Goal: Contribute content

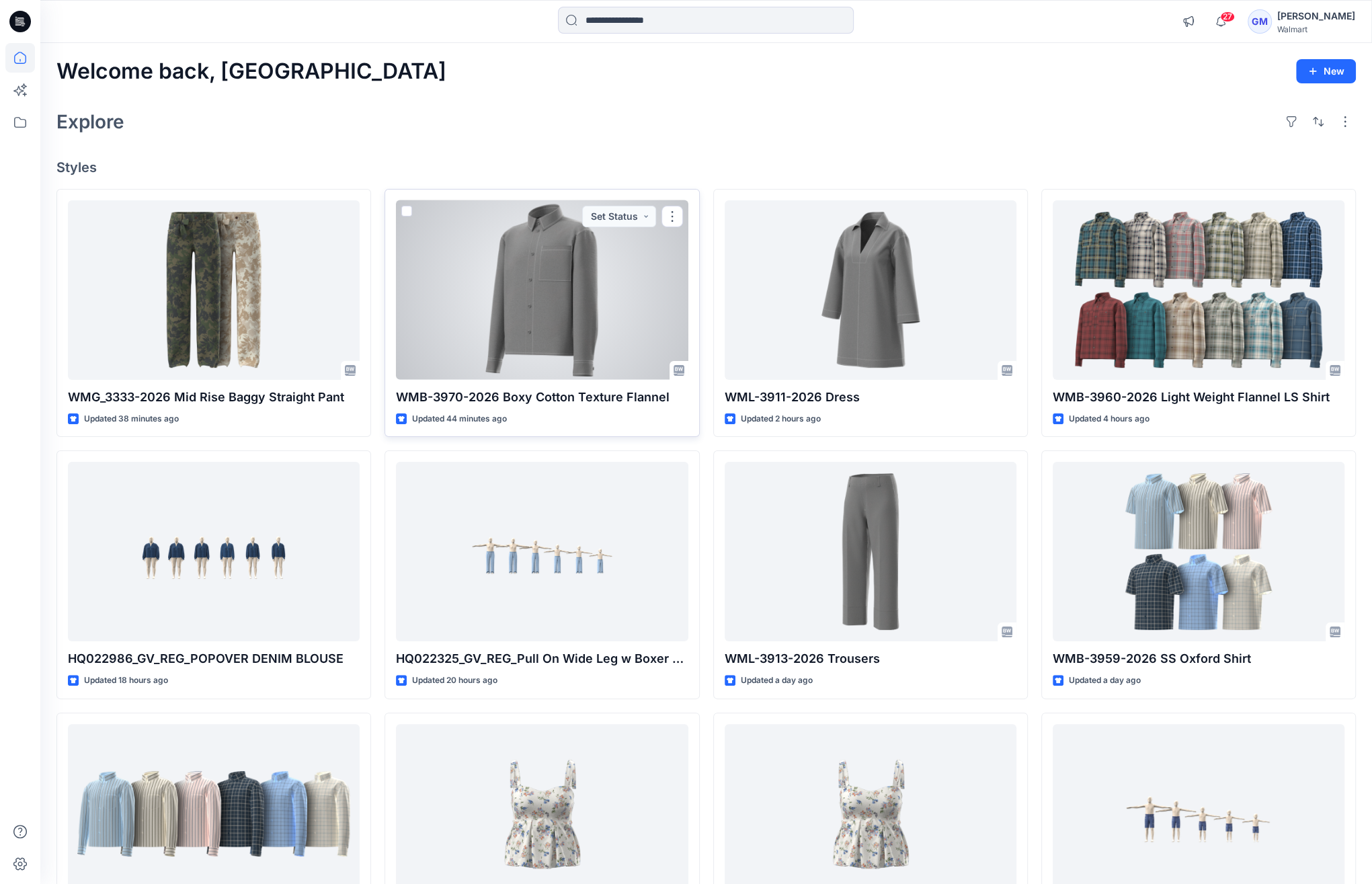
click at [483, 317] on div at bounding box center [541, 290] width 292 height 180
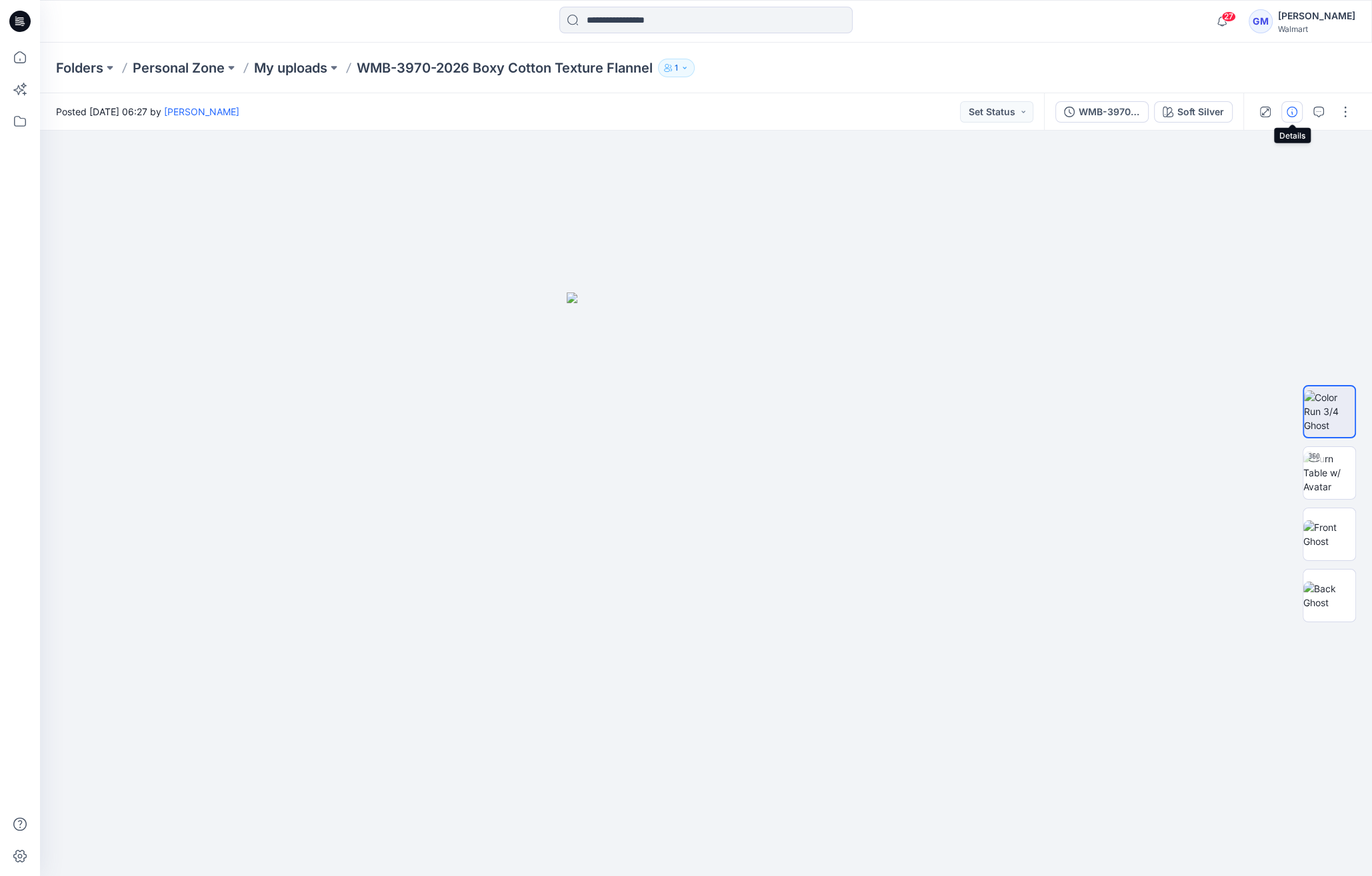
click at [1288, 109] on icon "button" at bounding box center [1292, 112] width 11 height 11
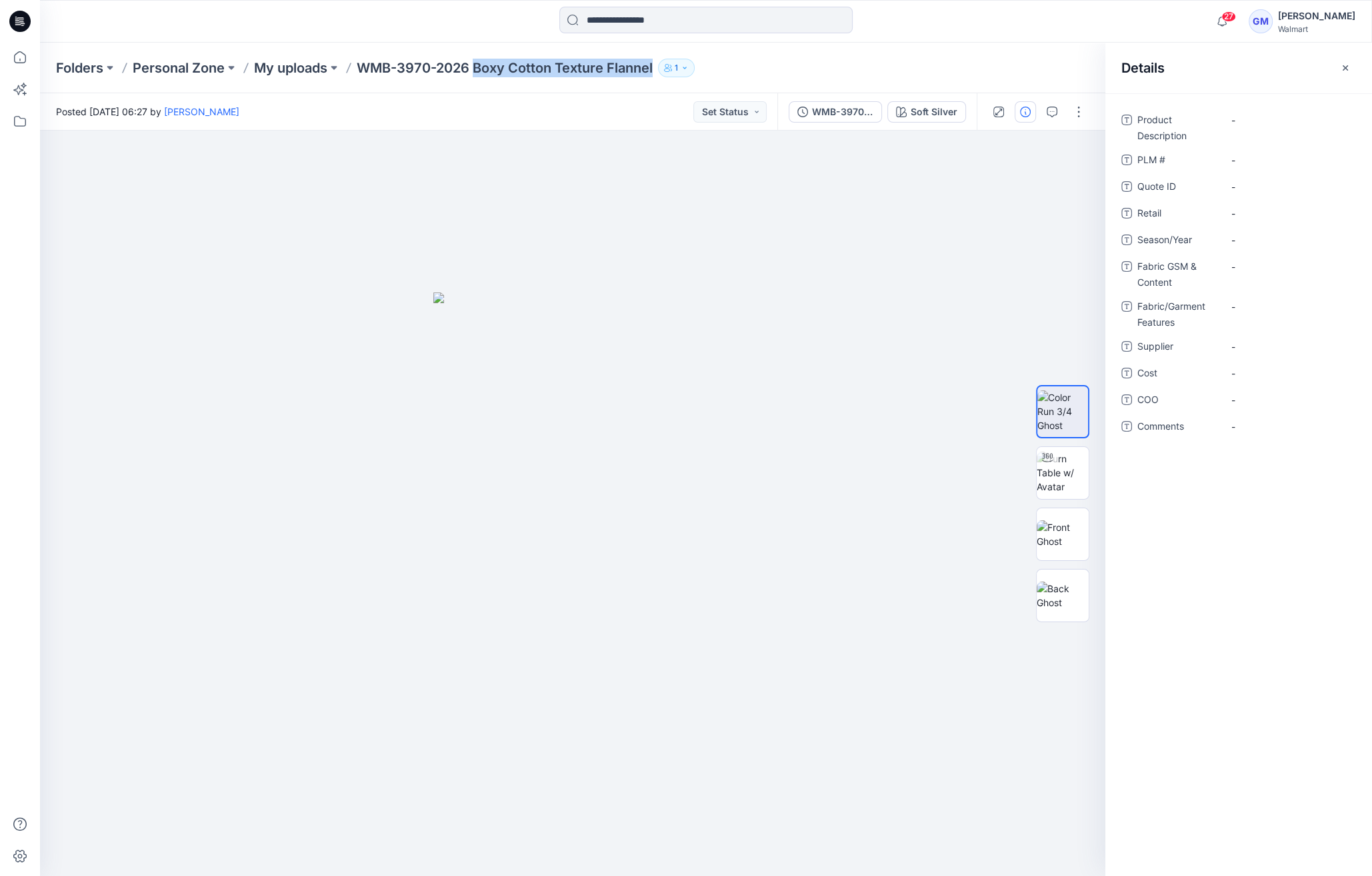
drag, startPoint x: 476, startPoint y: 64, endPoint x: 657, endPoint y: 65, distance: 181.0
click at [652, 65] on p "WMB-3970-2026 Boxy Cotton Texture Flannel" at bounding box center [504, 68] width 296 height 19
copy p "Boxy Cotton Texture Flannel"
click at [1270, 117] on Description "-" at bounding box center [1290, 120] width 116 height 14
type textarea "**********"
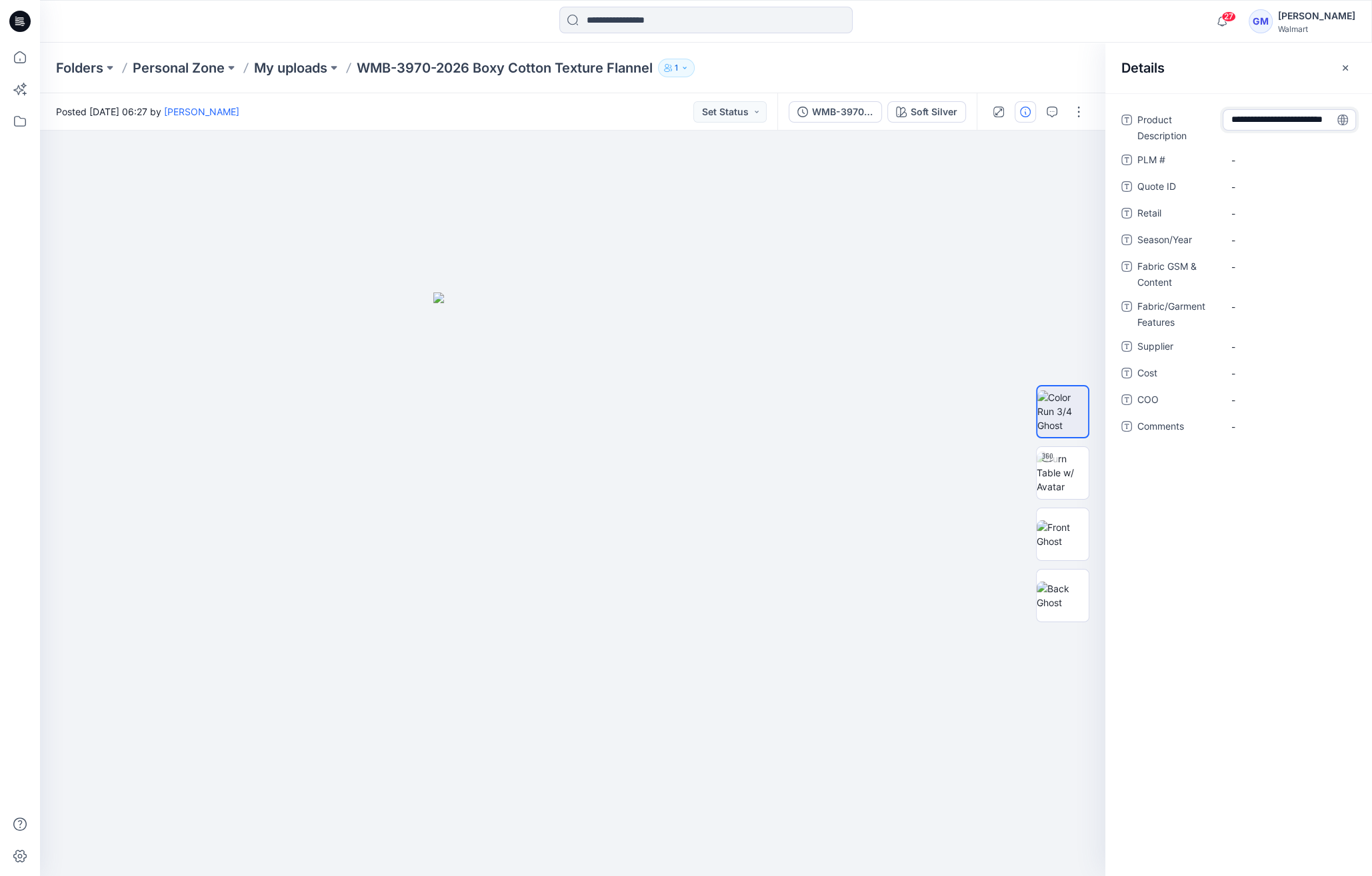
scroll to position [8, 0]
click at [1268, 237] on span "-" at bounding box center [1290, 240] width 116 height 14
type textarea "**********"
click at [1275, 340] on span "-" at bounding box center [1290, 347] width 116 height 14
type textarea "****"
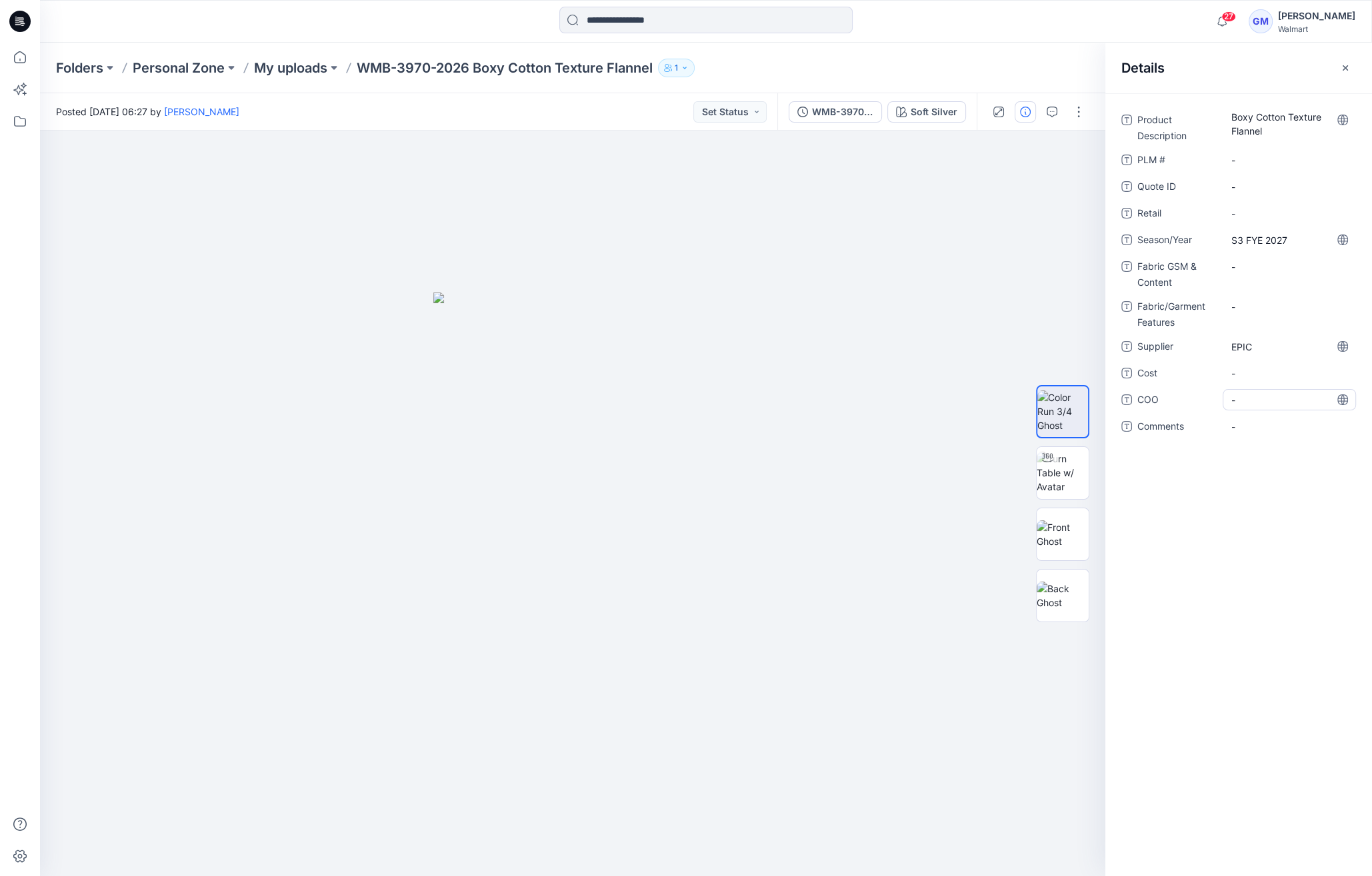
click at [1267, 406] on span "-" at bounding box center [1290, 400] width 116 height 14
type textarea "**"
click at [1065, 466] on img at bounding box center [1062, 473] width 52 height 42
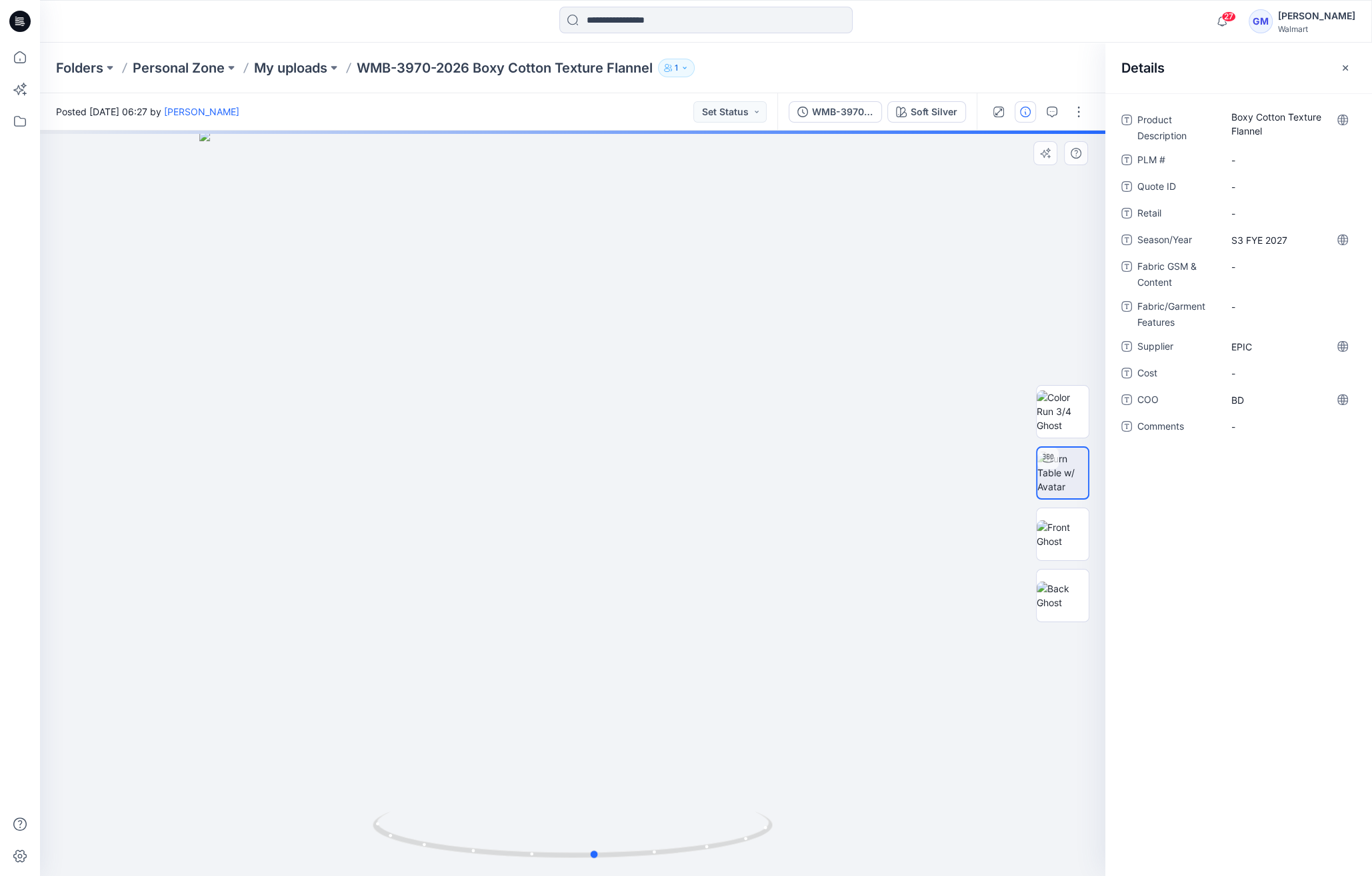
drag, startPoint x: 580, startPoint y: 864, endPoint x: 201, endPoint y: 831, distance: 380.4
click at [201, 831] on div at bounding box center [573, 503] width 1066 height 745
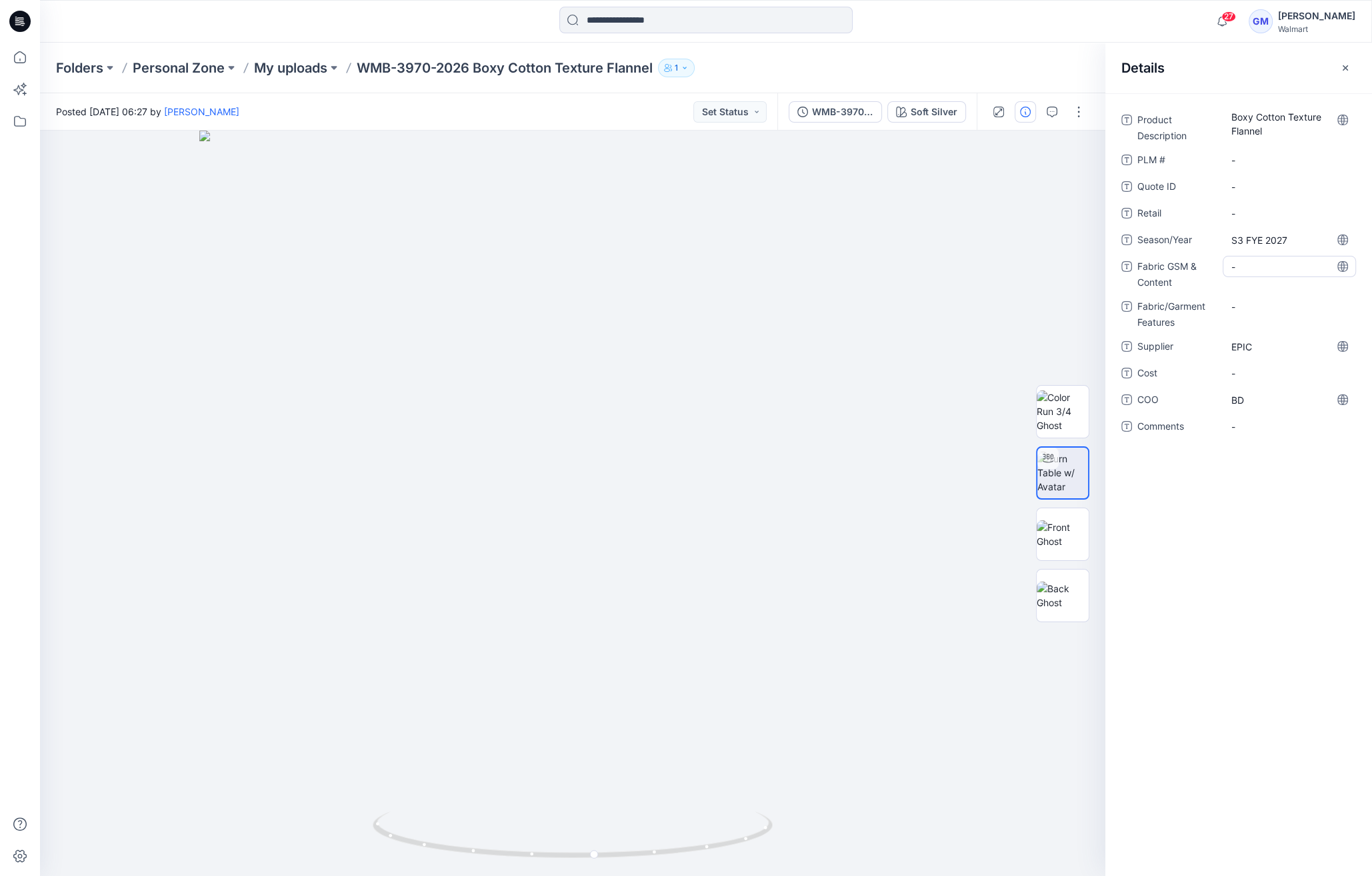
click at [1234, 263] on Content "-" at bounding box center [1290, 267] width 116 height 14
type textarea "**********"
click at [1301, 263] on Content "100% Cotton" at bounding box center [1290, 267] width 116 height 14
type textarea "**********"
click at [187, 37] on div "27 Notifications Your style WMG_3333-2026 Mid Rise Baggy Straight Pant has been…" at bounding box center [706, 21] width 1332 height 42
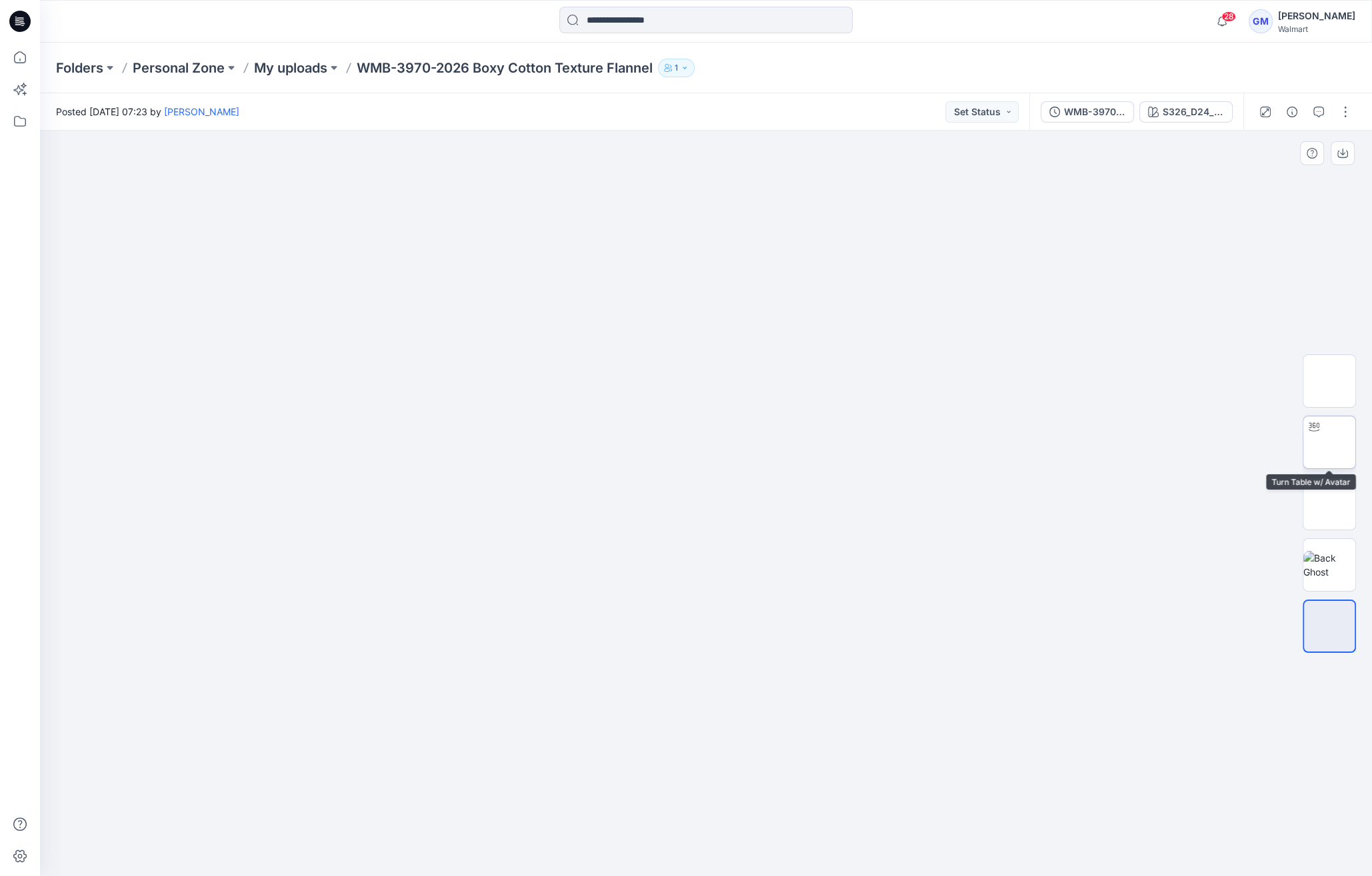
click at [1330, 443] on img at bounding box center [1330, 443] width 0 height 0
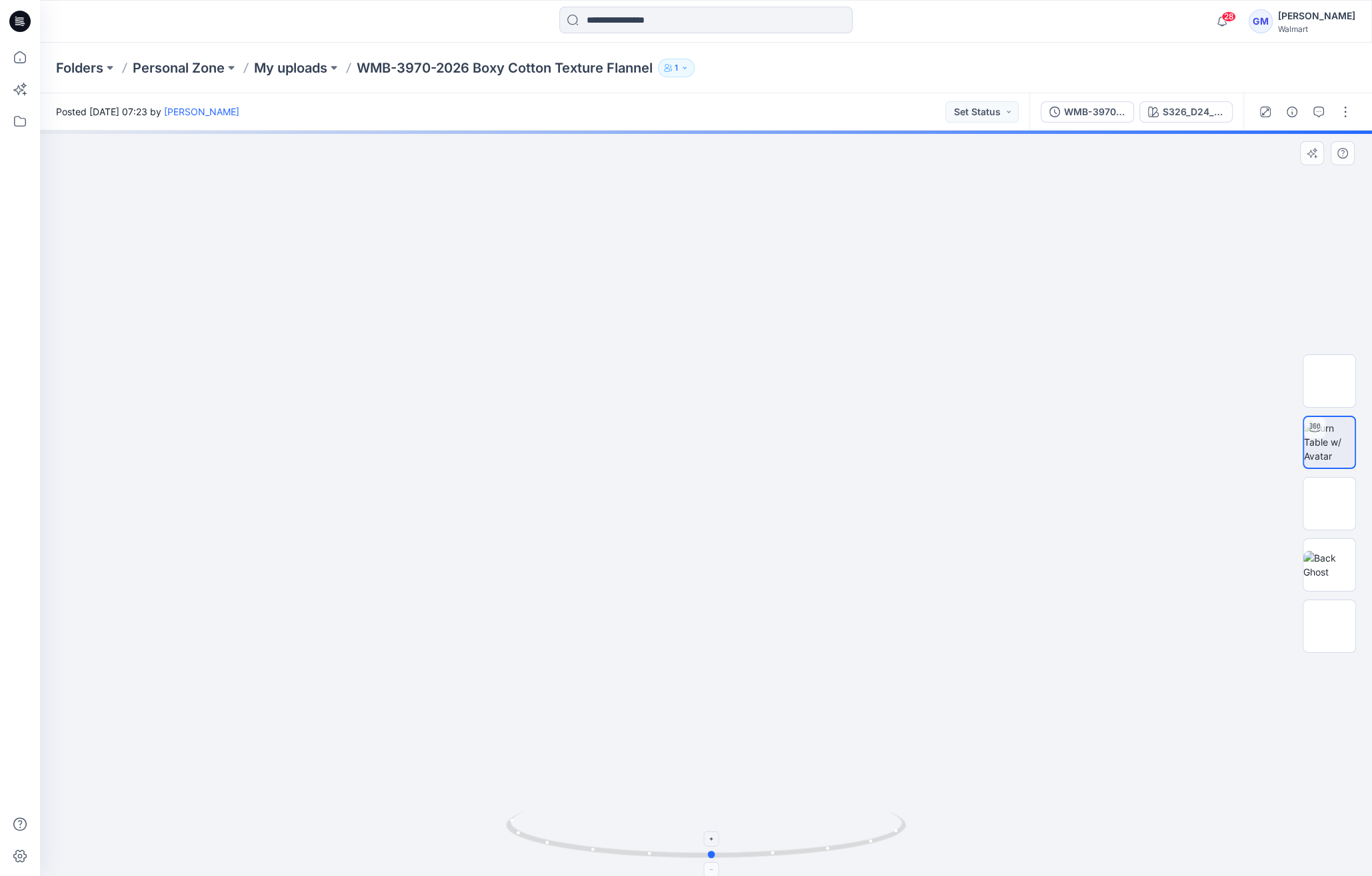
drag, startPoint x: 701, startPoint y: 862, endPoint x: 707, endPoint y: 845, distance: 18.0
click at [707, 845] on icon at bounding box center [707, 836] width 403 height 50
click at [1330, 504] on img at bounding box center [1330, 504] width 0 height 0
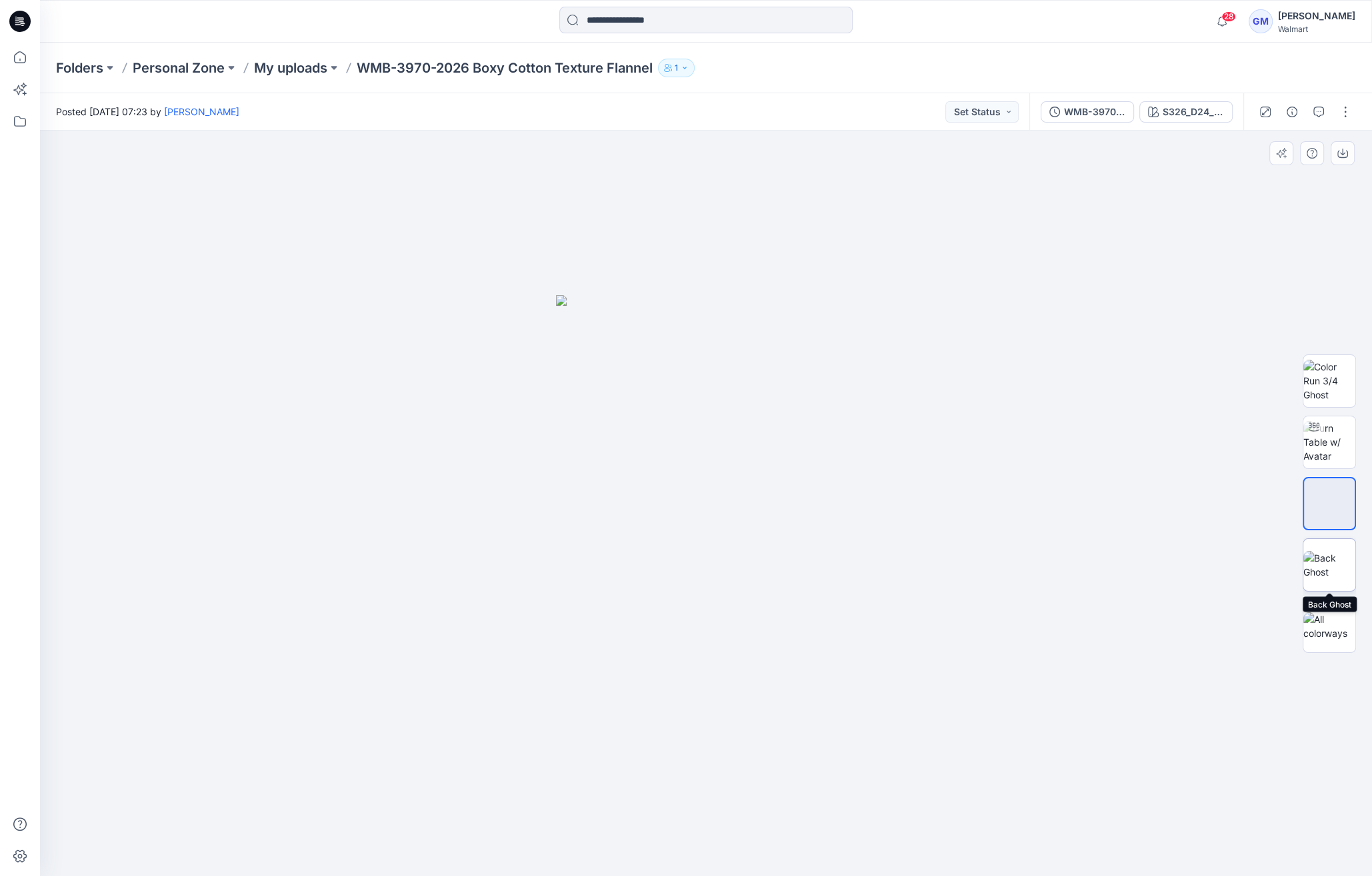
click at [1330, 572] on img at bounding box center [1329, 565] width 52 height 28
click at [1335, 625] on img at bounding box center [1329, 626] width 52 height 28
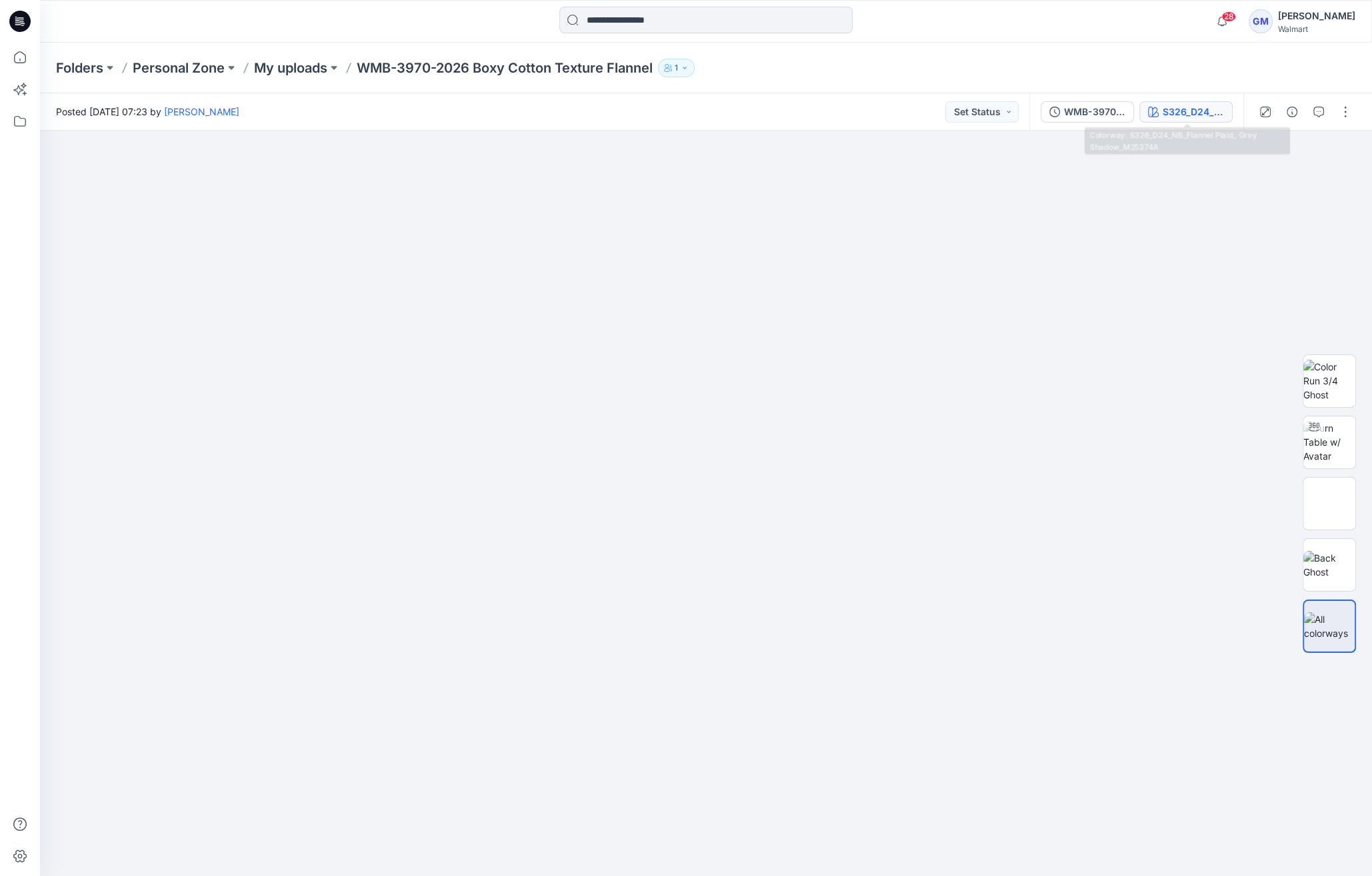
click at [1200, 118] on div "S326_D24_NB_Flannel Plaid_ Grey Shadow_M25374A" at bounding box center [1194, 111] width 61 height 14
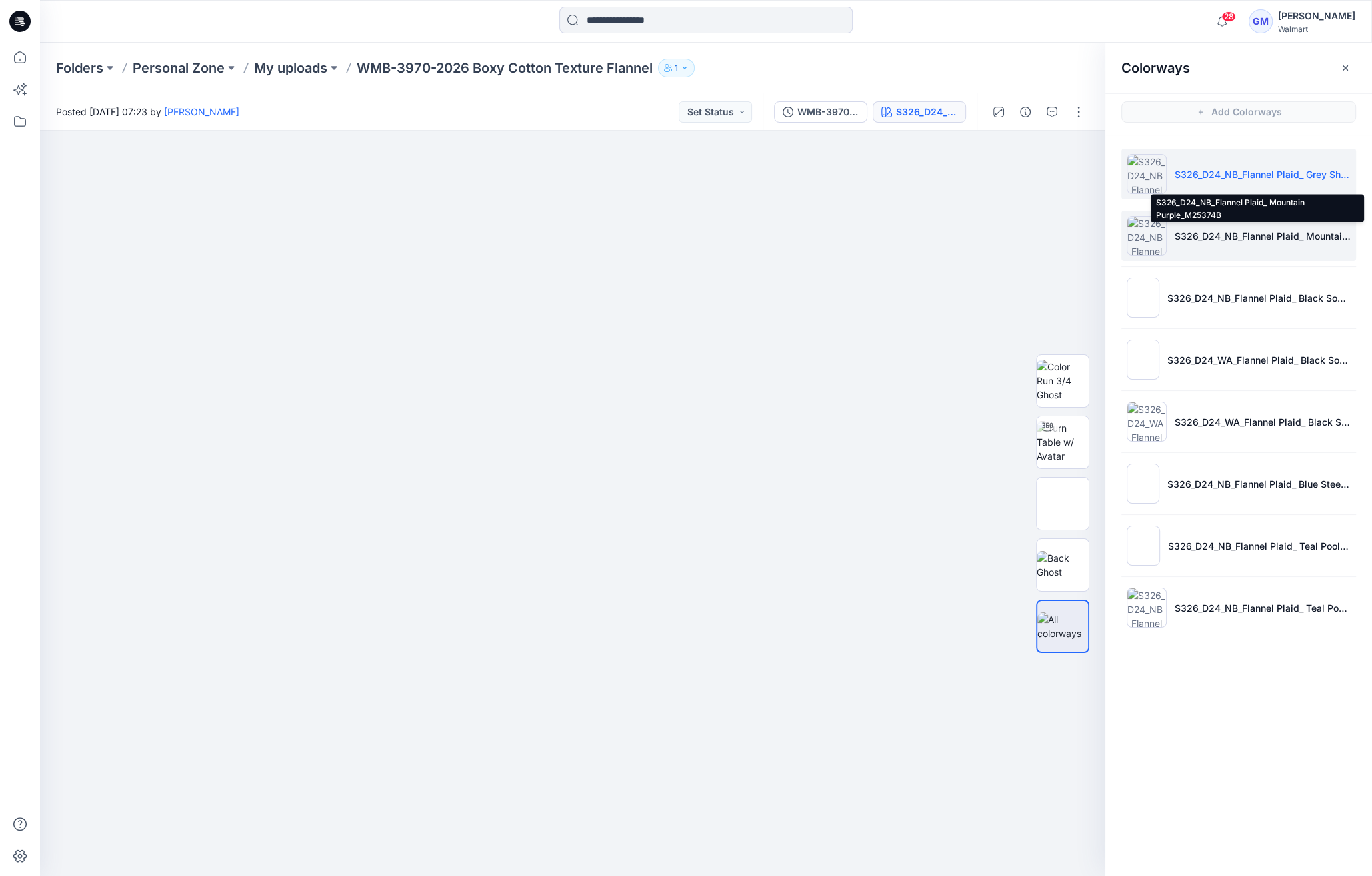
click at [1275, 237] on p "S326_D24_NB_Flannel Plaid_ Mountain Purple_M25374B" at bounding box center [1263, 236] width 176 height 14
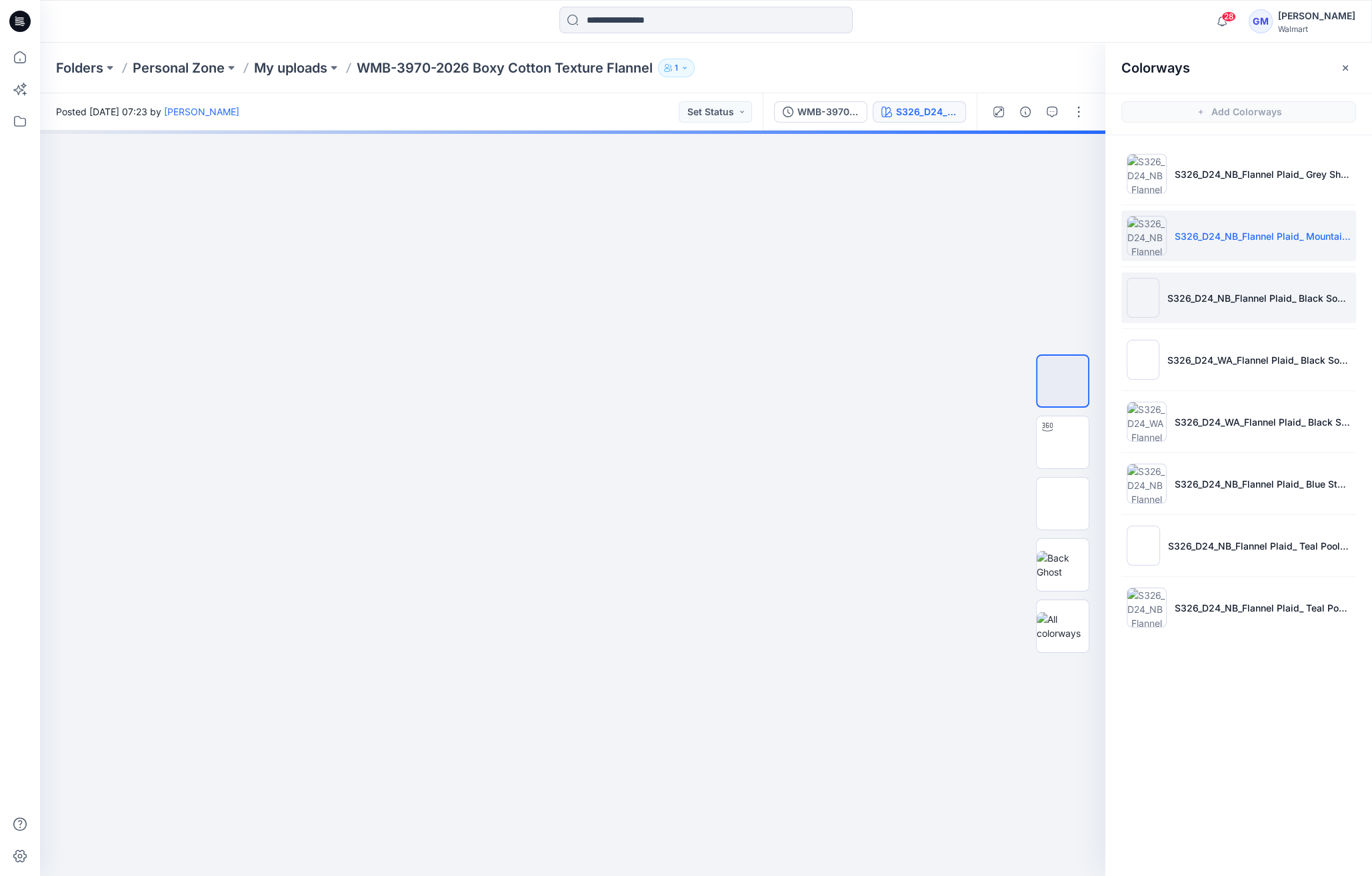
click at [1253, 287] on li "S326_D24_NB_Flannel Plaid_ Black Soot_M25374C" at bounding box center [1239, 298] width 235 height 51
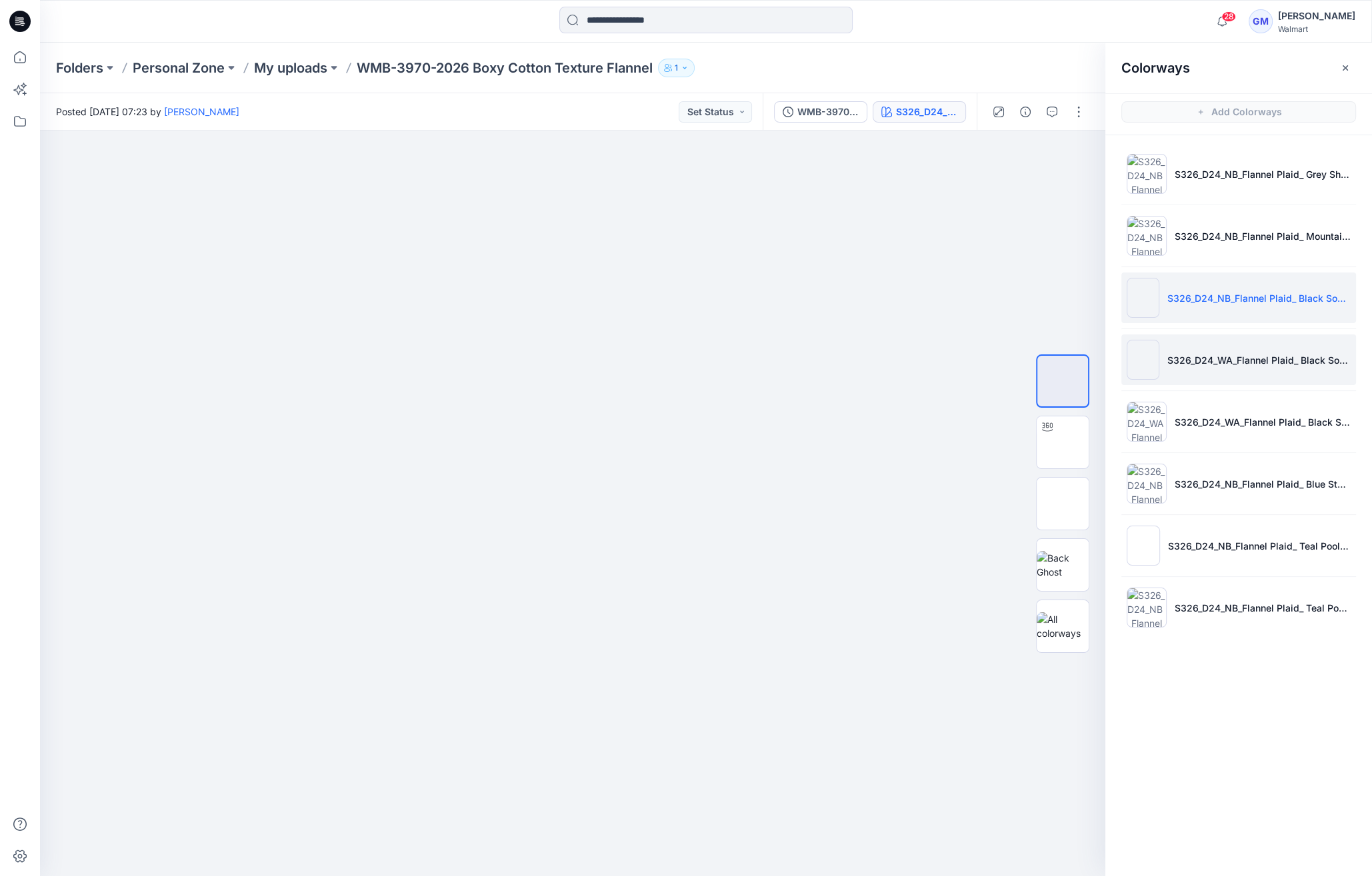
click at [1230, 350] on li "S326_D24_WA_Flannel Plaid_ Black Soot_M25374E" at bounding box center [1239, 360] width 235 height 51
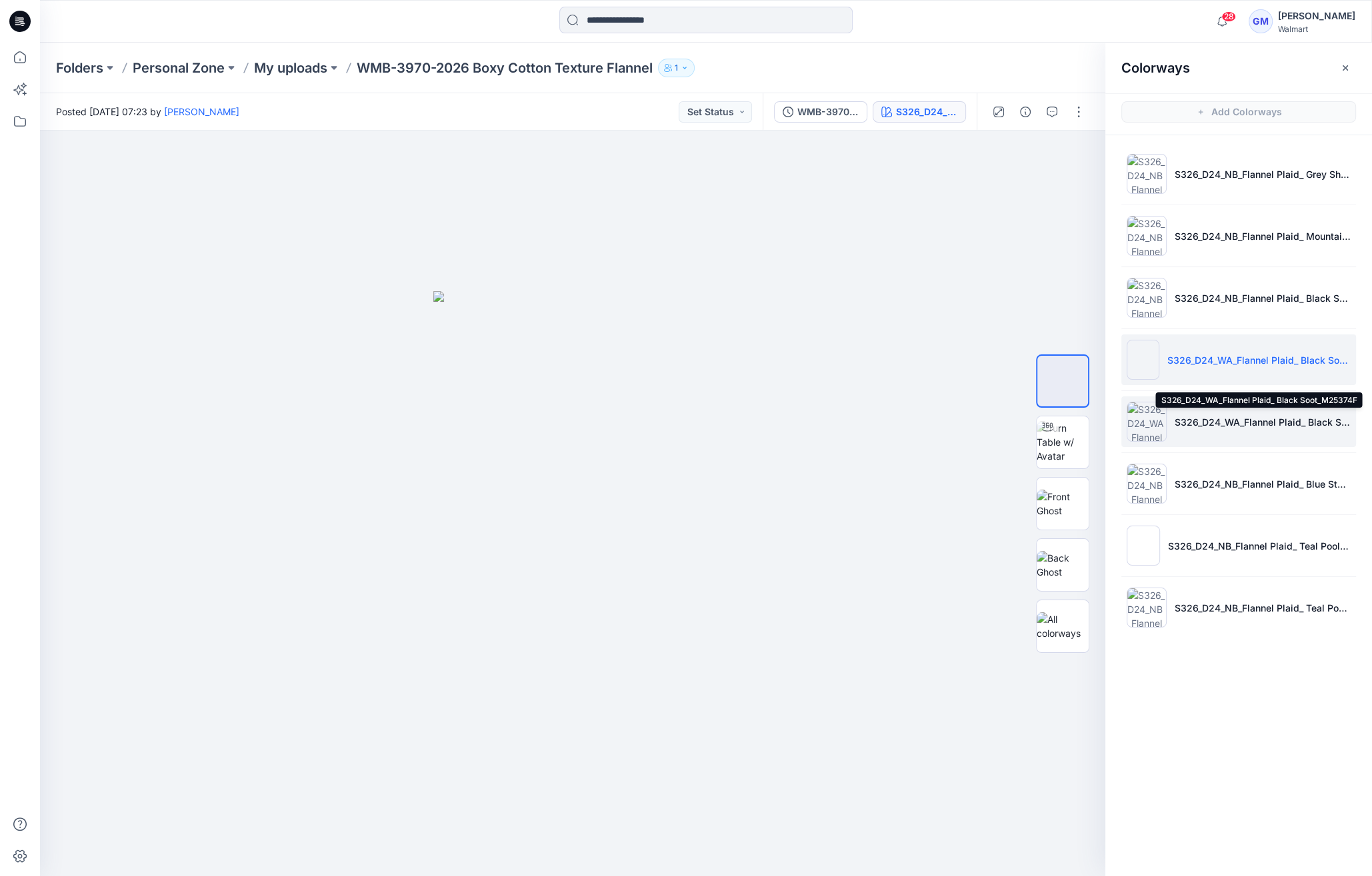
click at [1235, 416] on p "S326_D24_WA_Flannel Plaid_ Black Soot_M25374F" at bounding box center [1263, 422] width 176 height 14
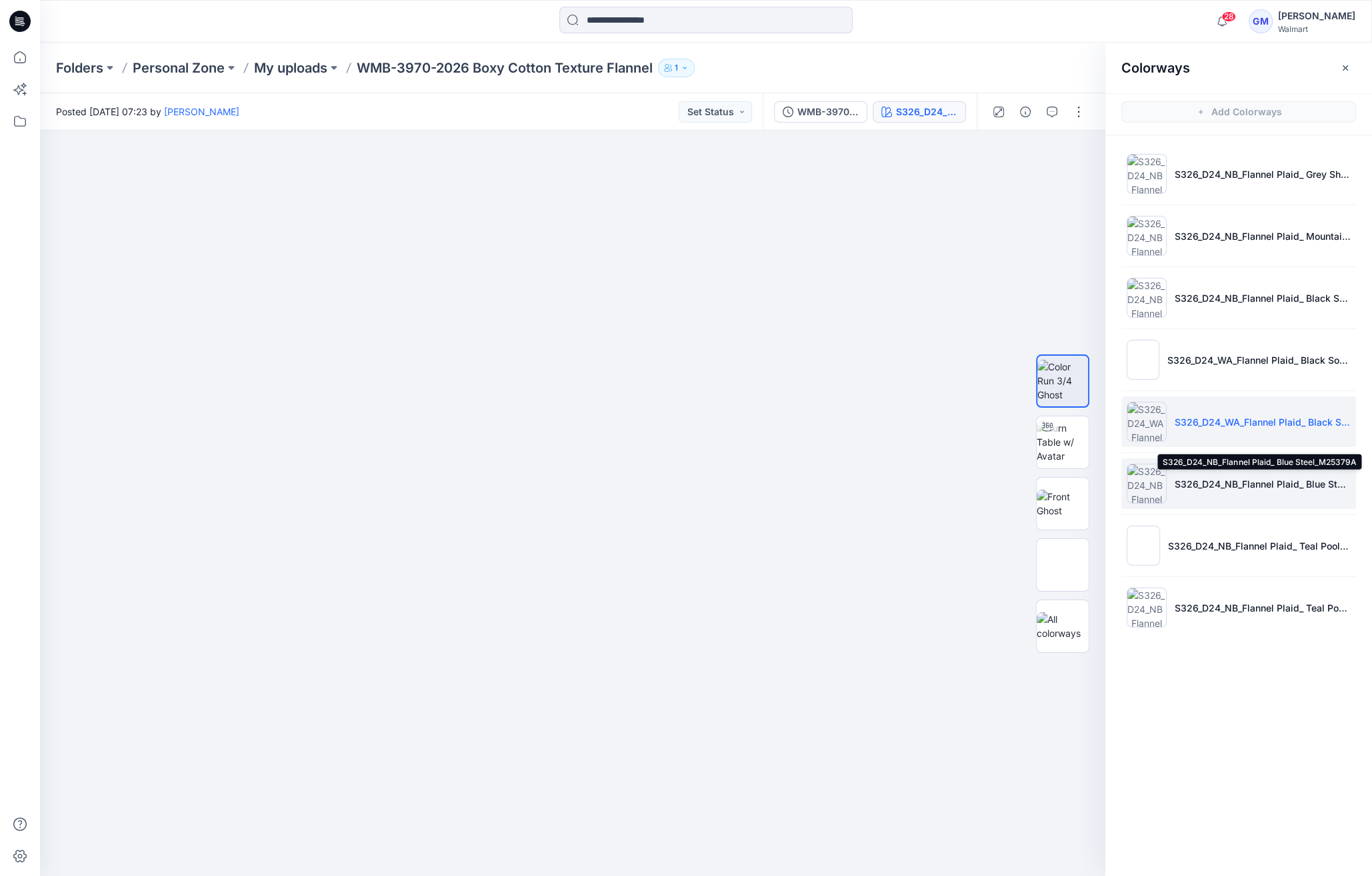
click at [1246, 481] on p "S326_D24_NB_Flannel Plaid_ Blue Steel_M25379A" at bounding box center [1263, 484] width 176 height 14
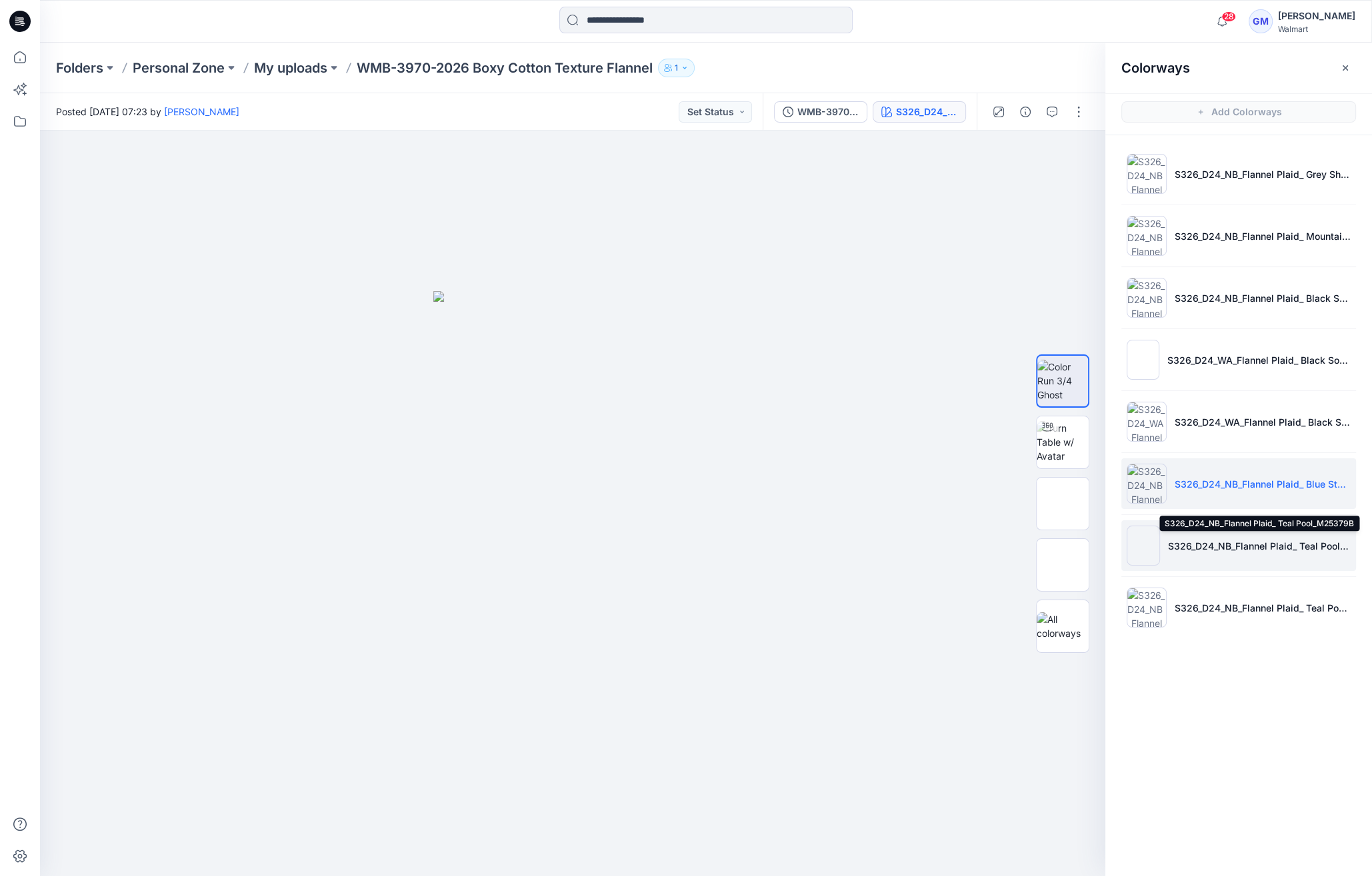
click at [1270, 539] on p "S326_D24_NB_Flannel Plaid_ Teal Pool_M25379B" at bounding box center [1259, 546] width 182 height 14
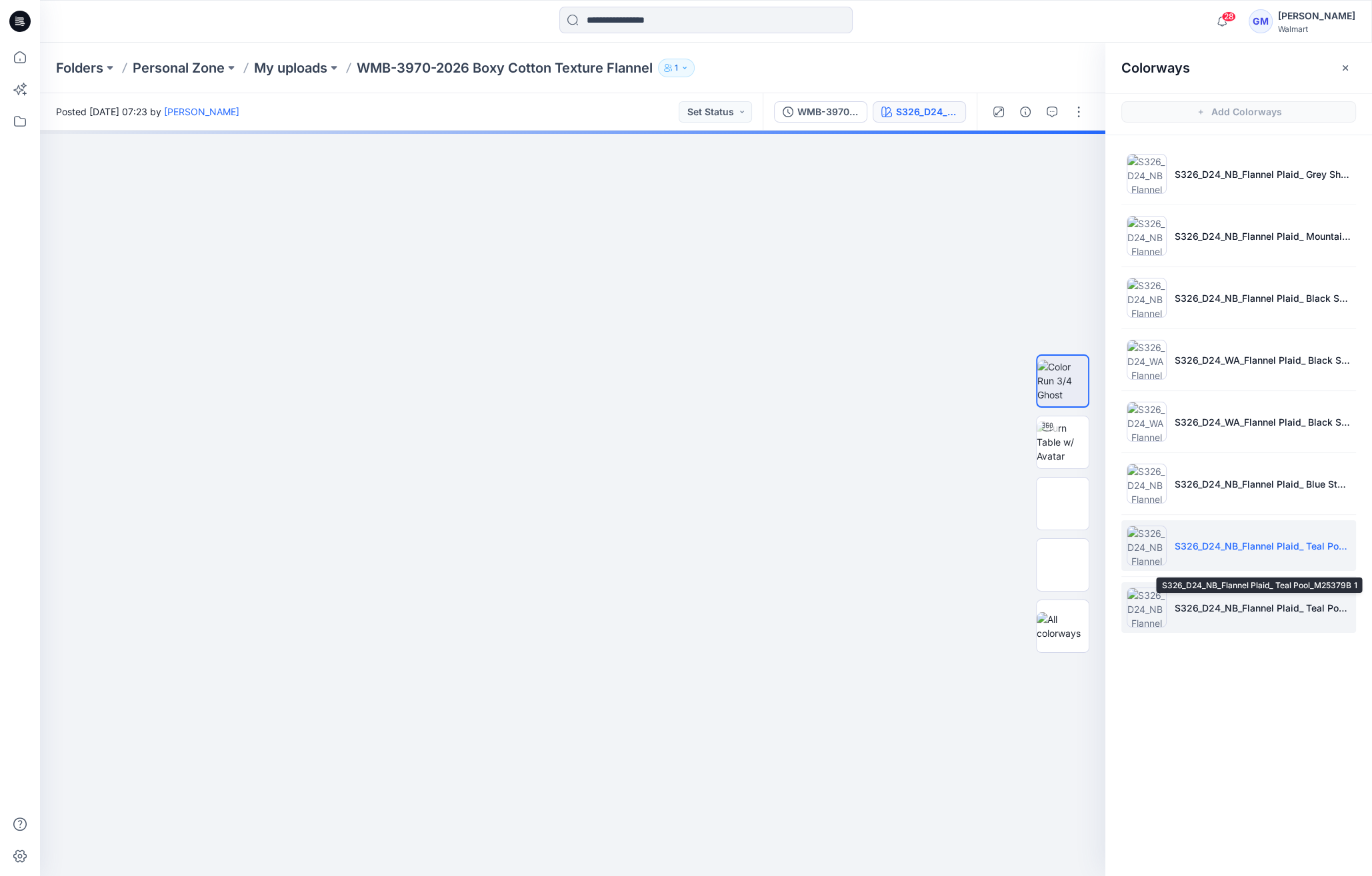
click at [1261, 601] on p "S326_D24_NB_Flannel Plaid_ Teal Pool_M25379B 1" at bounding box center [1263, 608] width 176 height 14
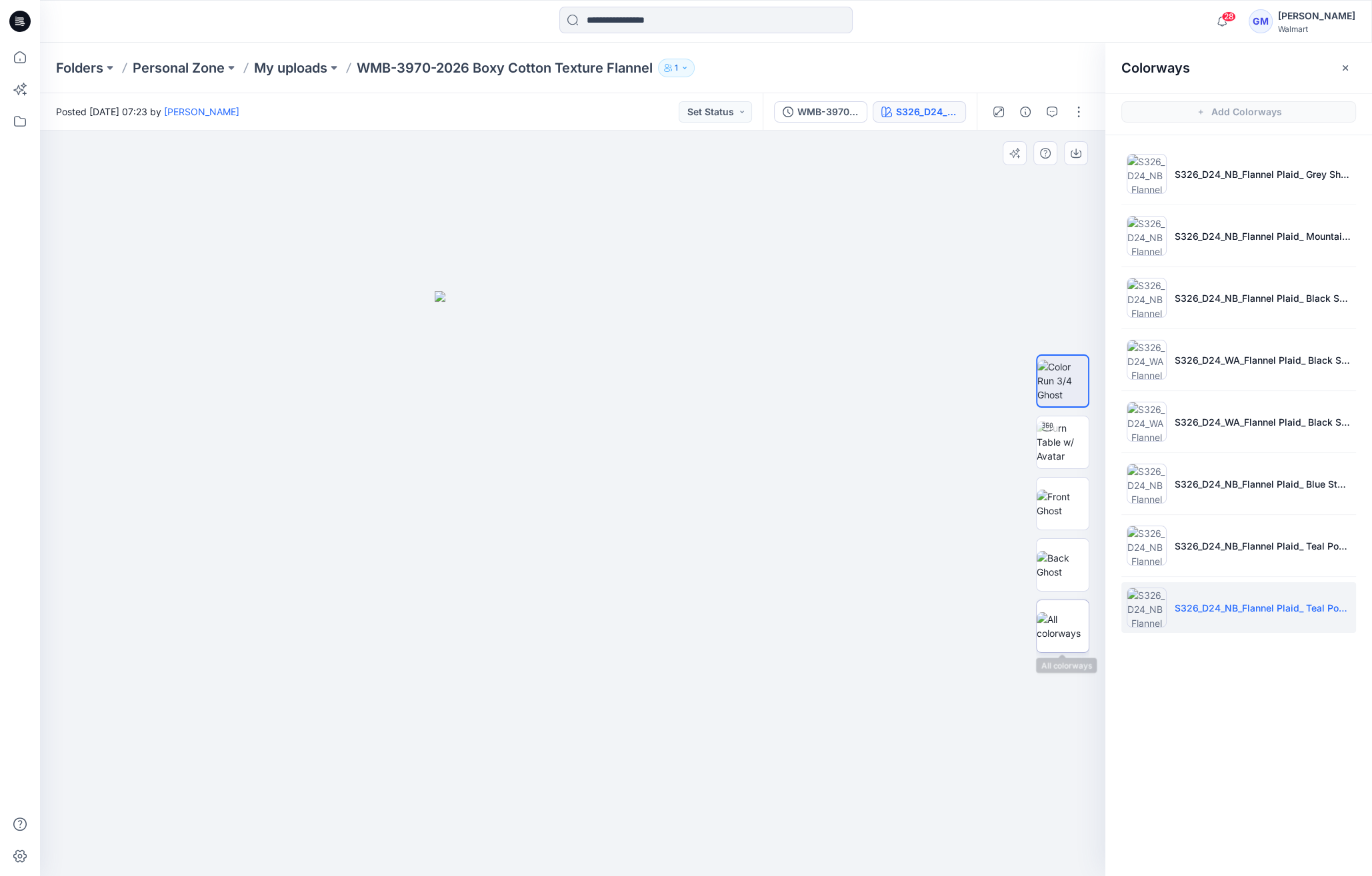
click at [1067, 621] on img at bounding box center [1062, 626] width 52 height 28
click at [1078, 109] on button "button" at bounding box center [1078, 111] width 21 height 21
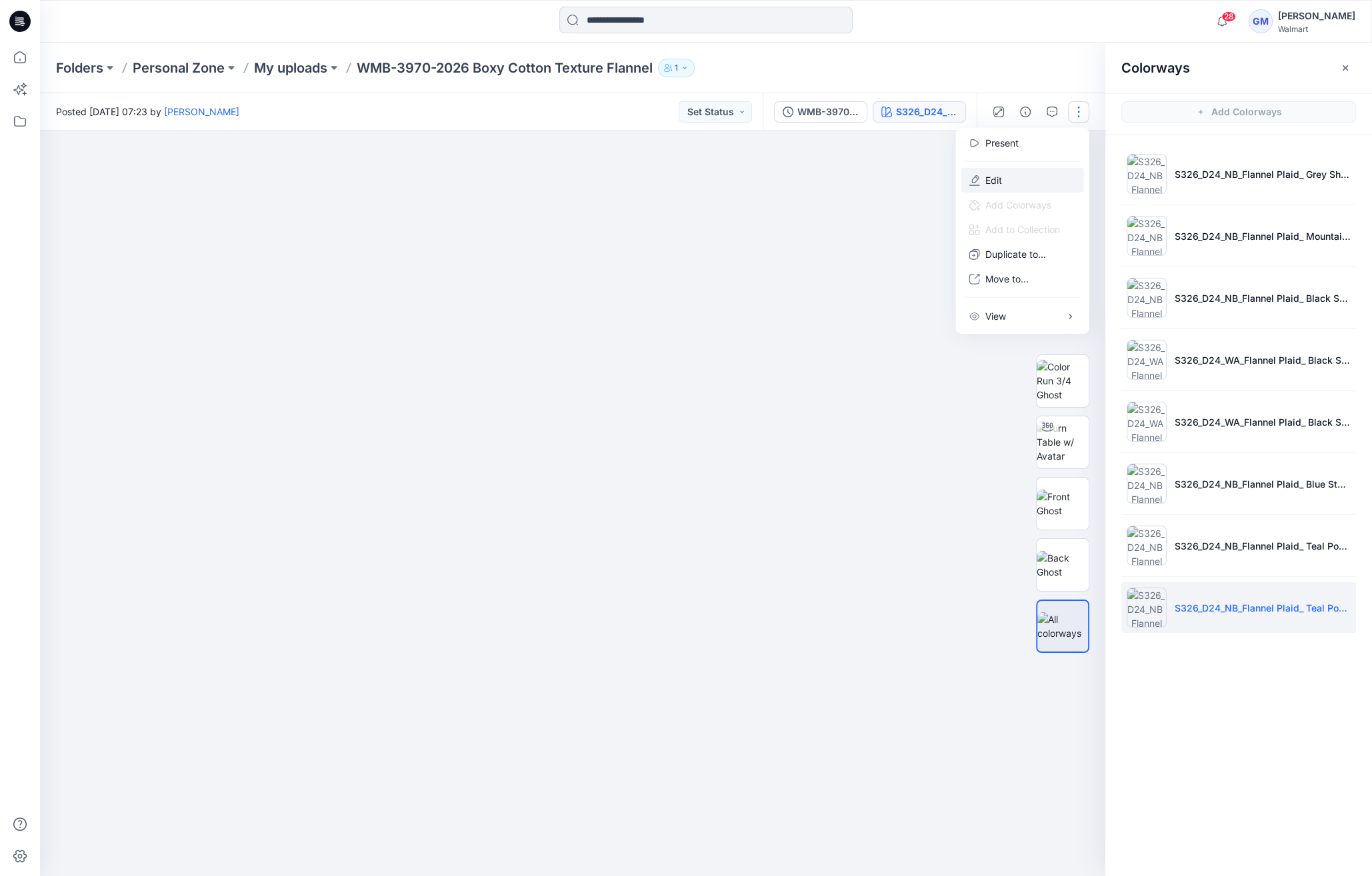
click at [1042, 169] on button "Edit" at bounding box center [1022, 180] width 123 height 25
click at [1030, 176] on button "Edit" at bounding box center [1022, 180] width 123 height 25
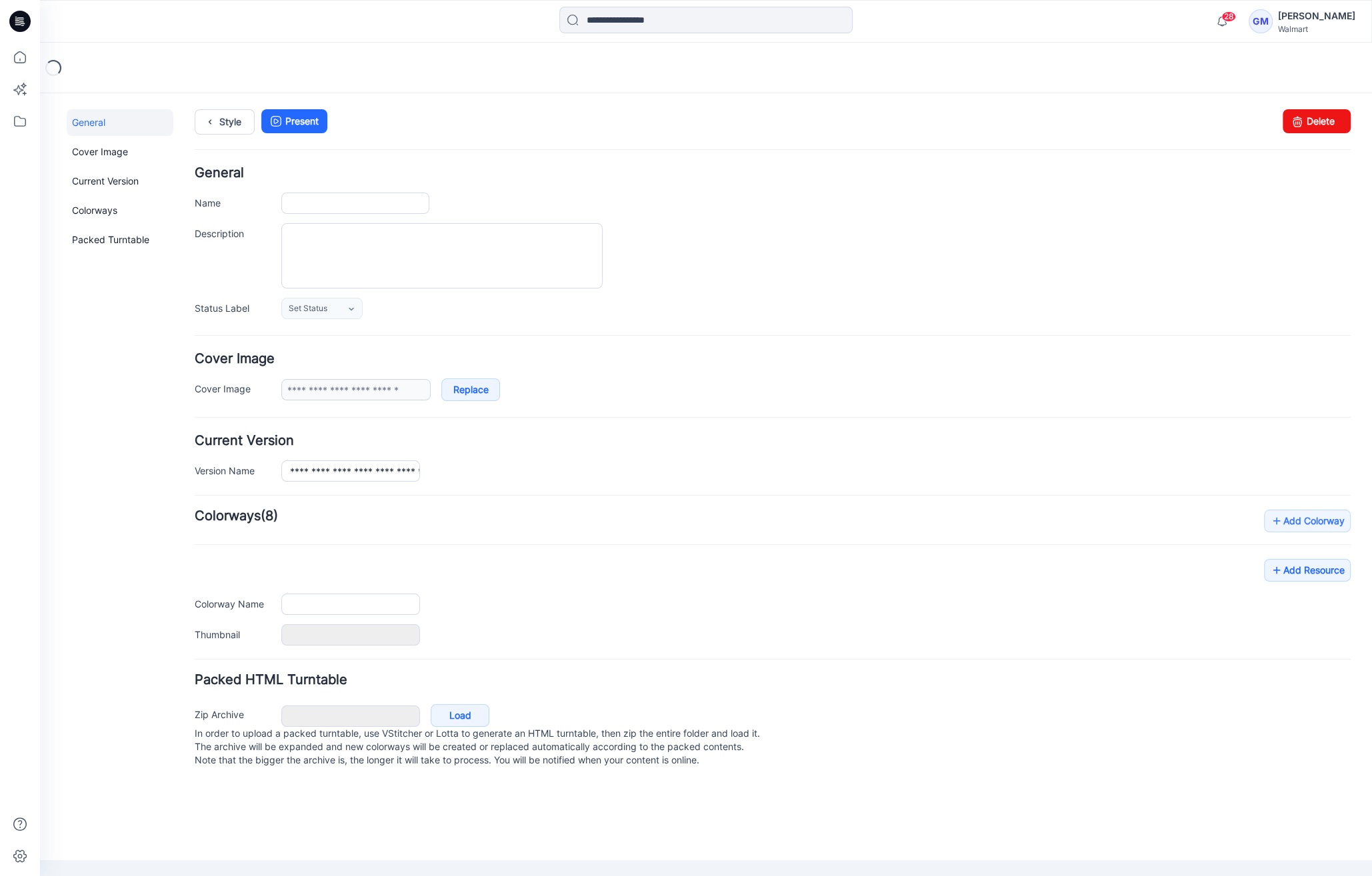
type input "**********"
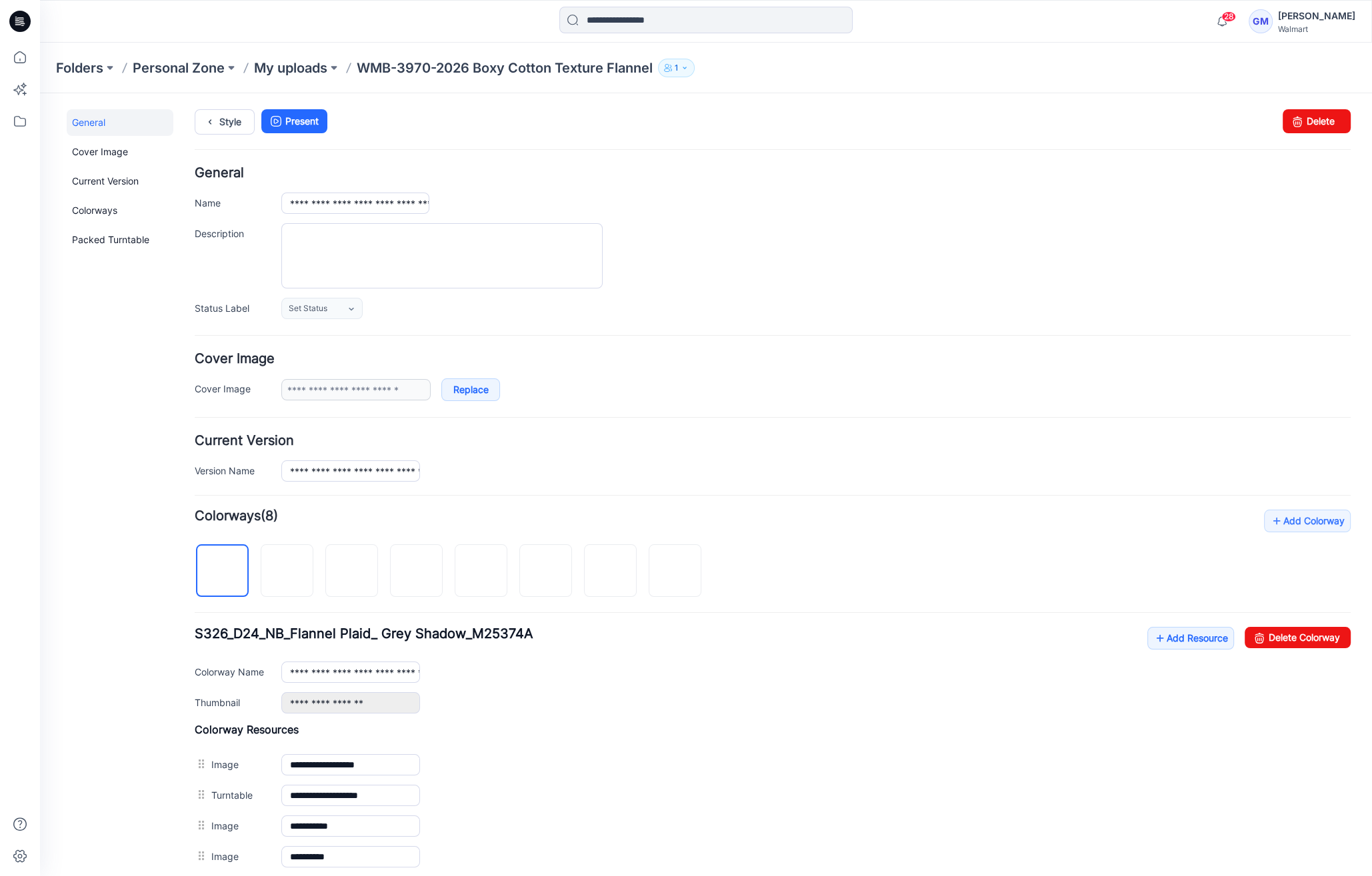
click at [93, 829] on div "General Cover Image Current Version Colorways Packed Turntable" at bounding box center [120, 561] width 107 height 902
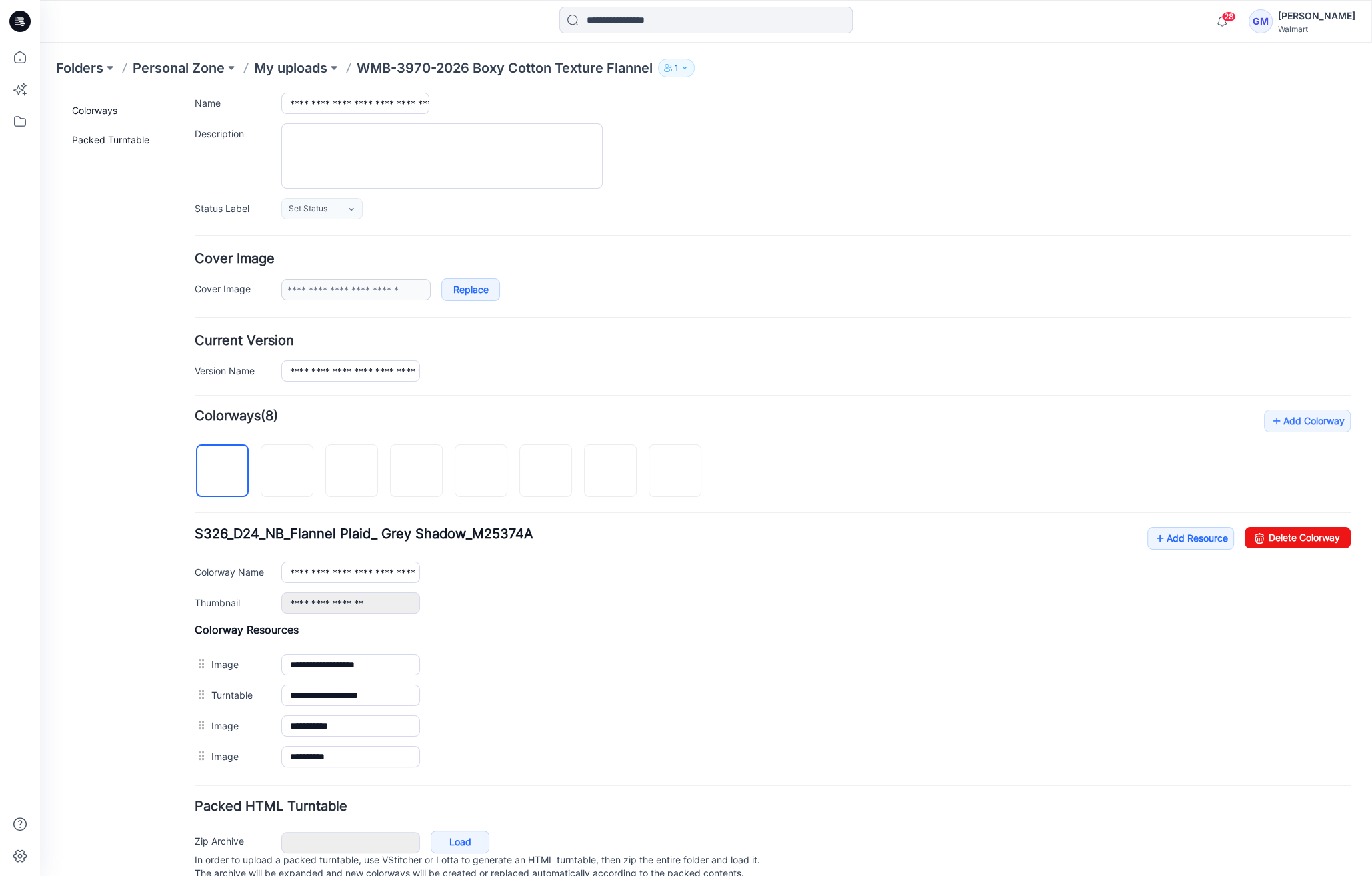
scroll to position [143, 0]
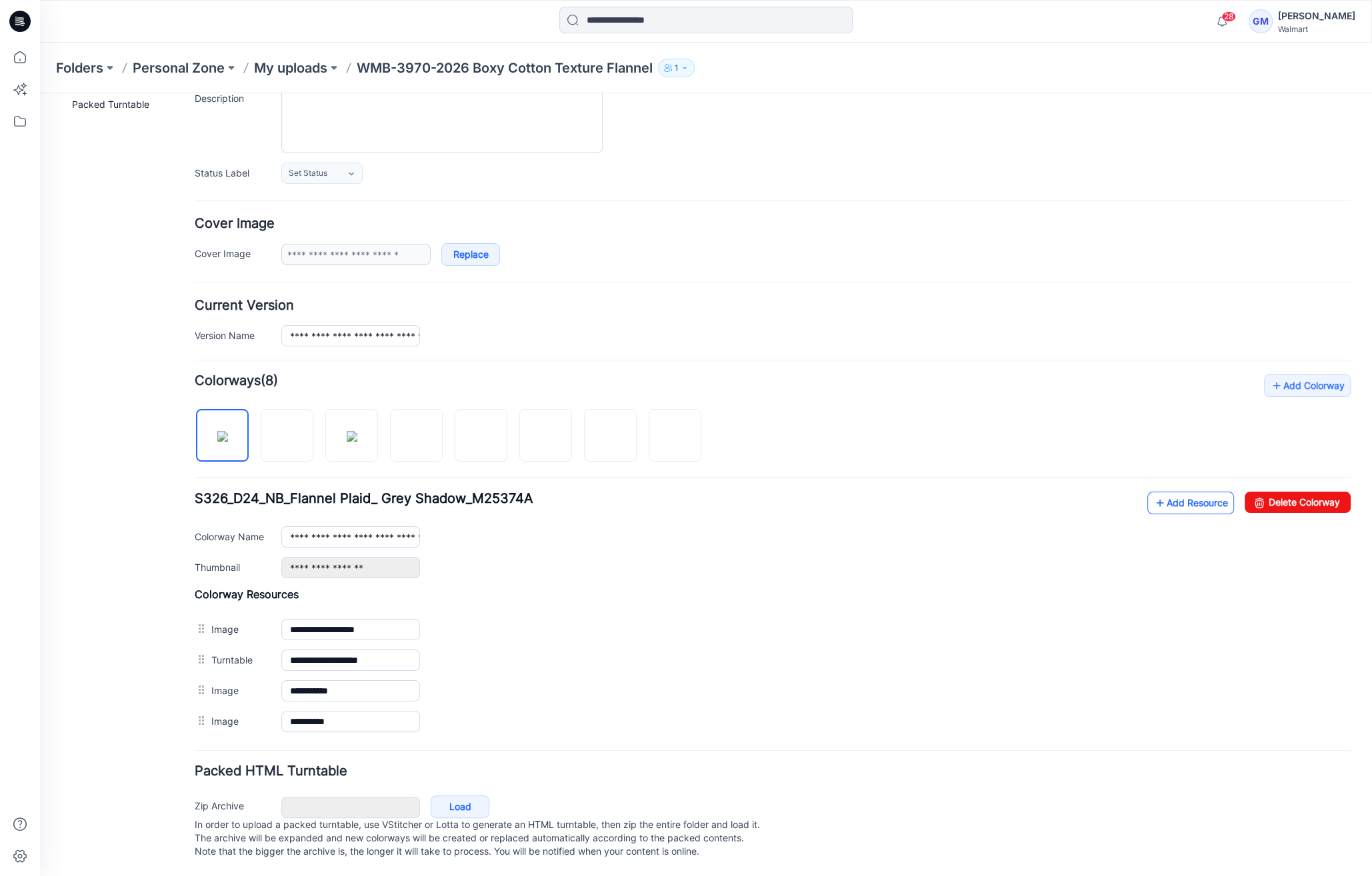
click at [1184, 492] on link "Add Resource" at bounding box center [1191, 503] width 87 height 23
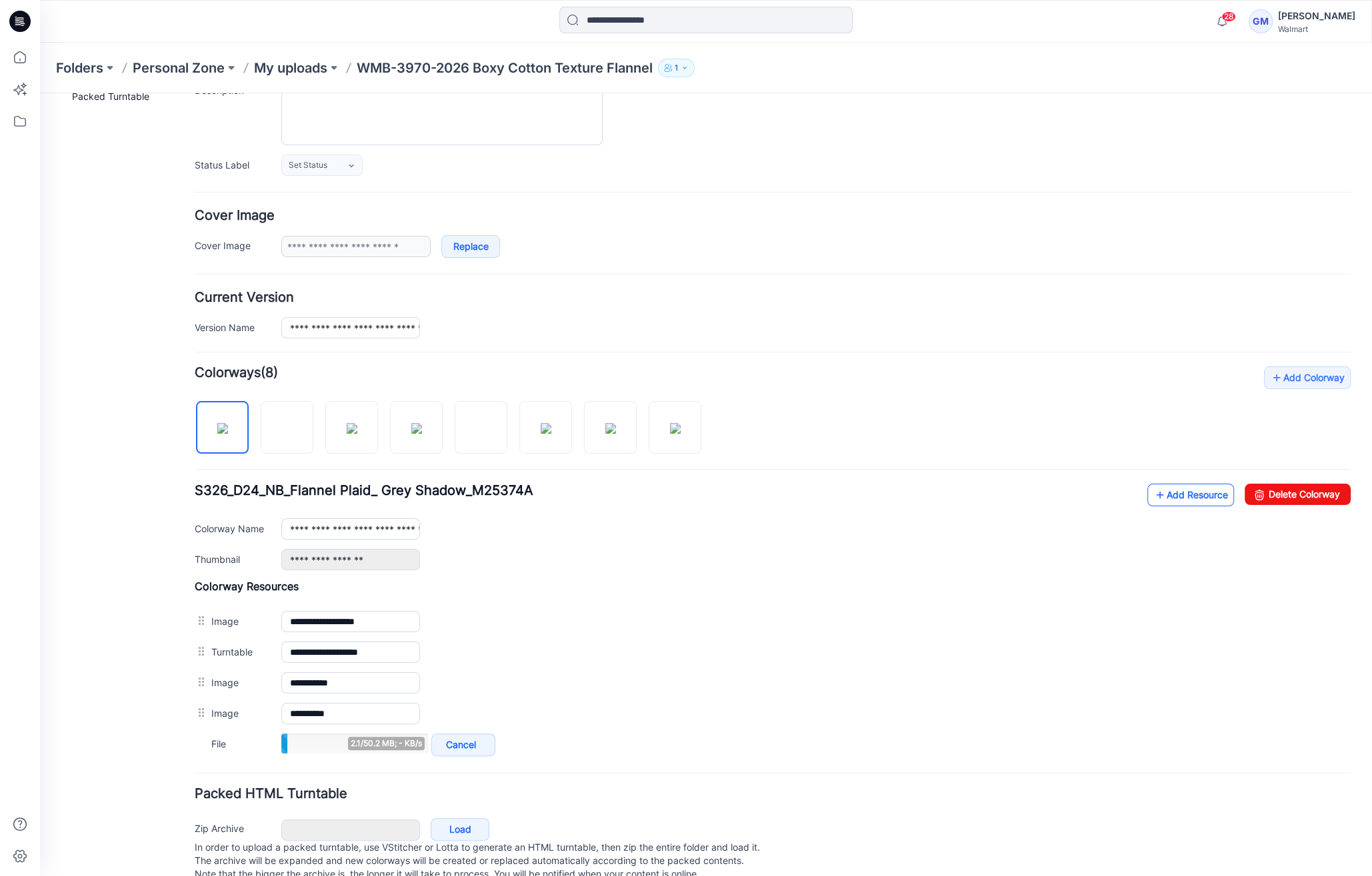
click at [1175, 484] on link "Add Resource" at bounding box center [1191, 495] width 87 height 23
click at [1172, 492] on link "Add Resource" at bounding box center [1191, 495] width 87 height 23
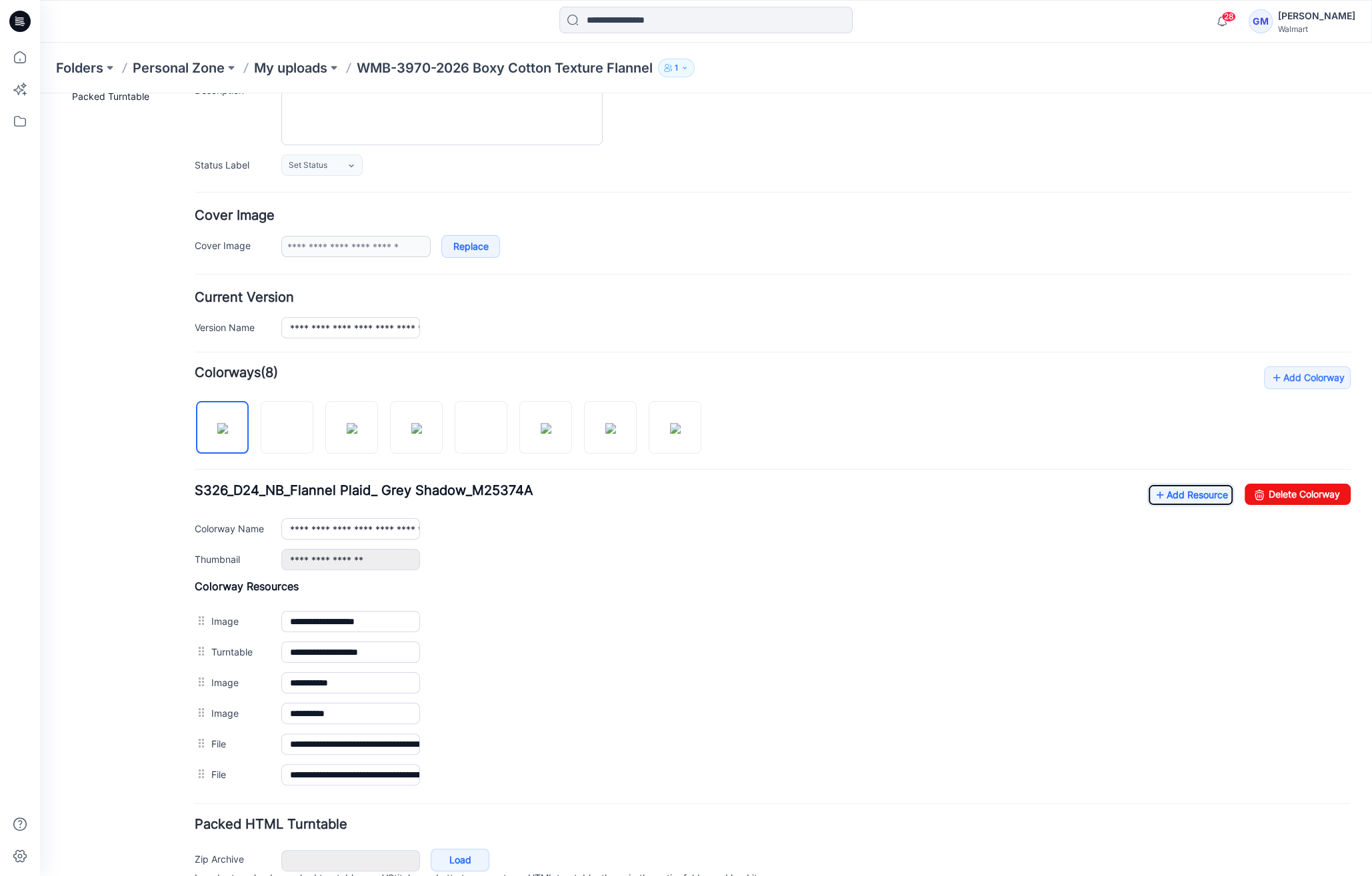
scroll to position [0, 0]
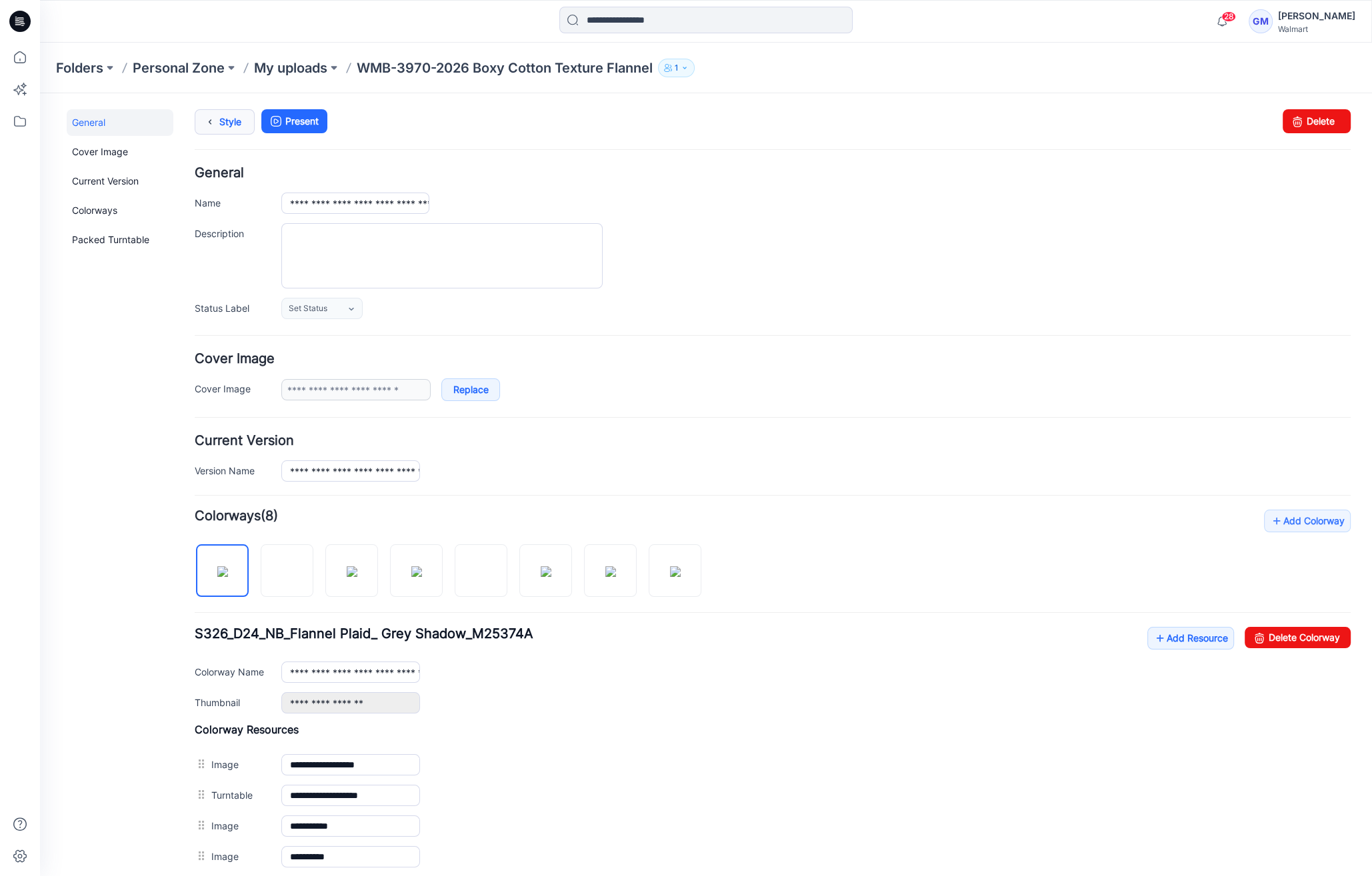
click at [234, 120] on link "Style" at bounding box center [224, 122] width 60 height 25
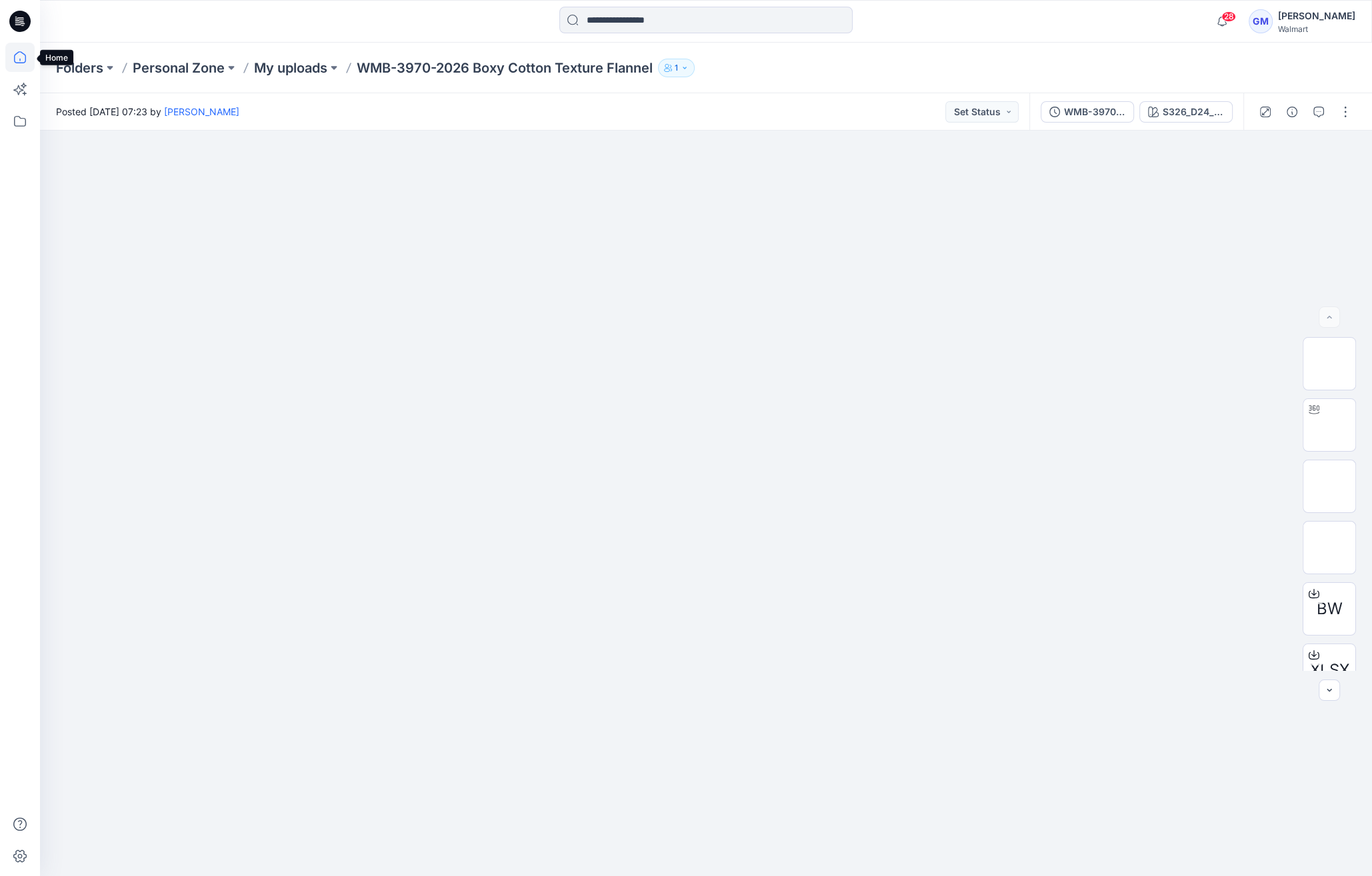
click at [17, 54] on icon at bounding box center [20, 57] width 30 height 30
